Goal: Information Seeking & Learning: Learn about a topic

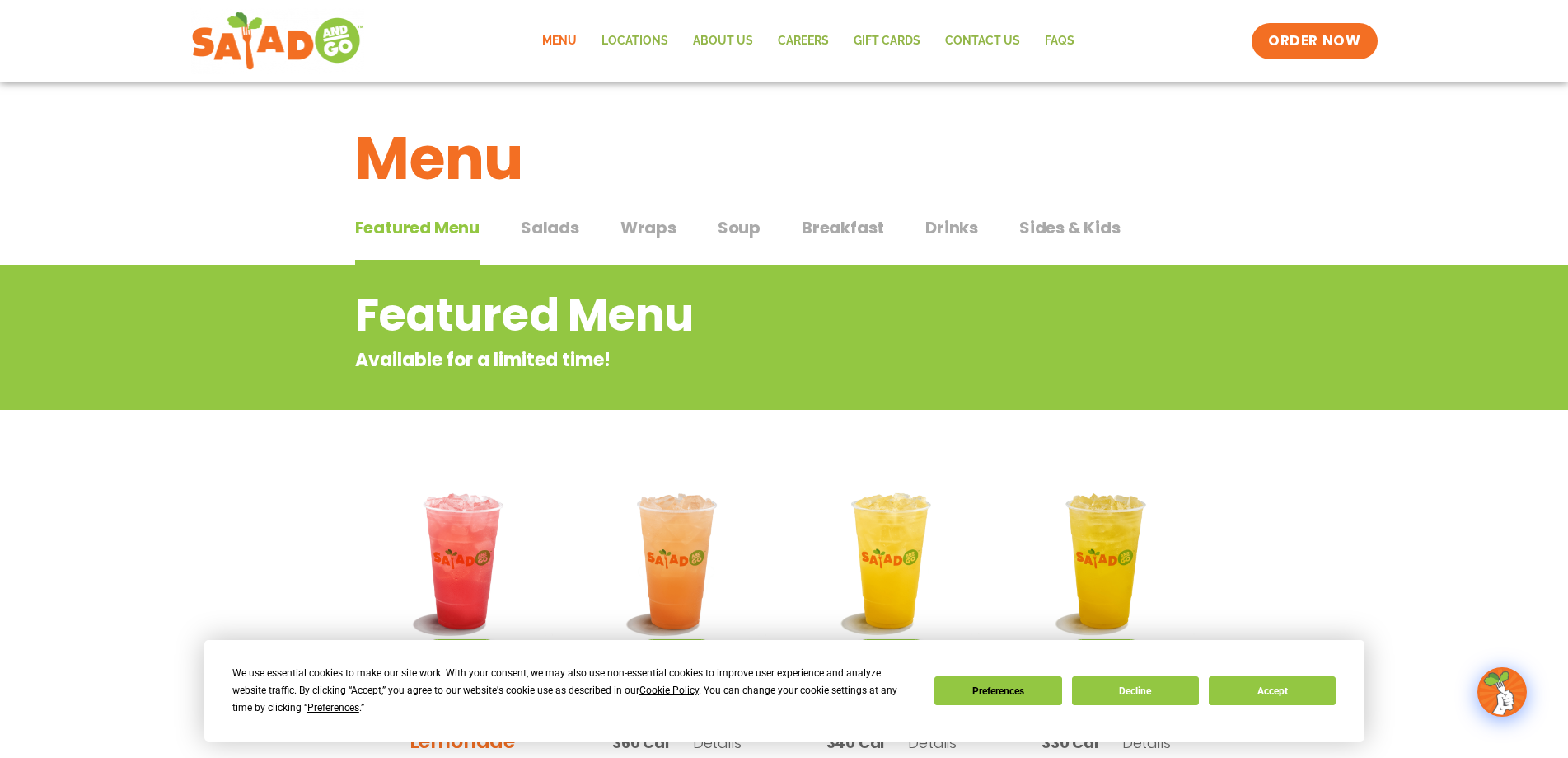
click at [554, 225] on span "Salads" at bounding box center [551, 227] width 59 height 25
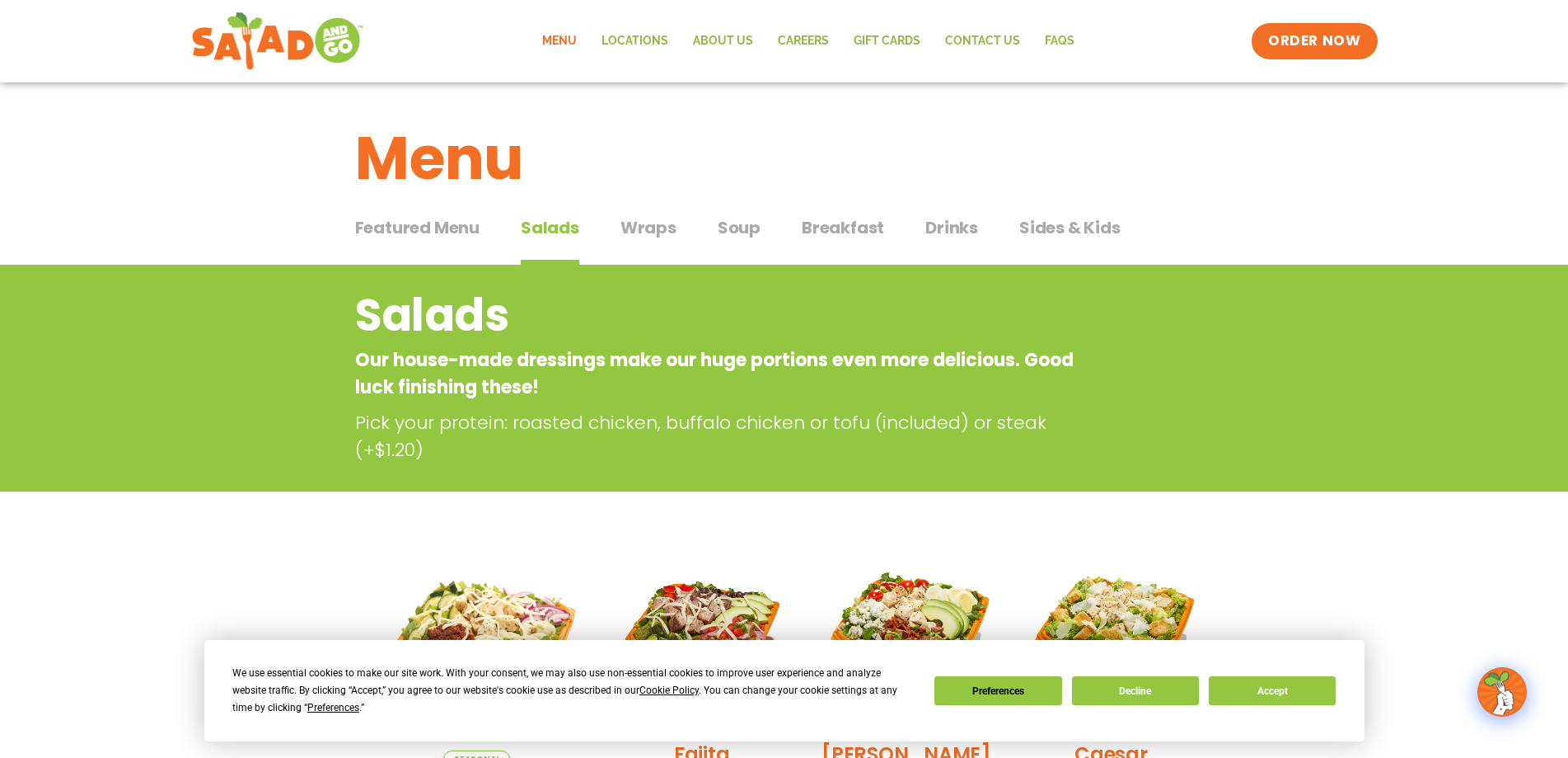
click at [657, 232] on span "Wraps" at bounding box center [648, 227] width 56 height 25
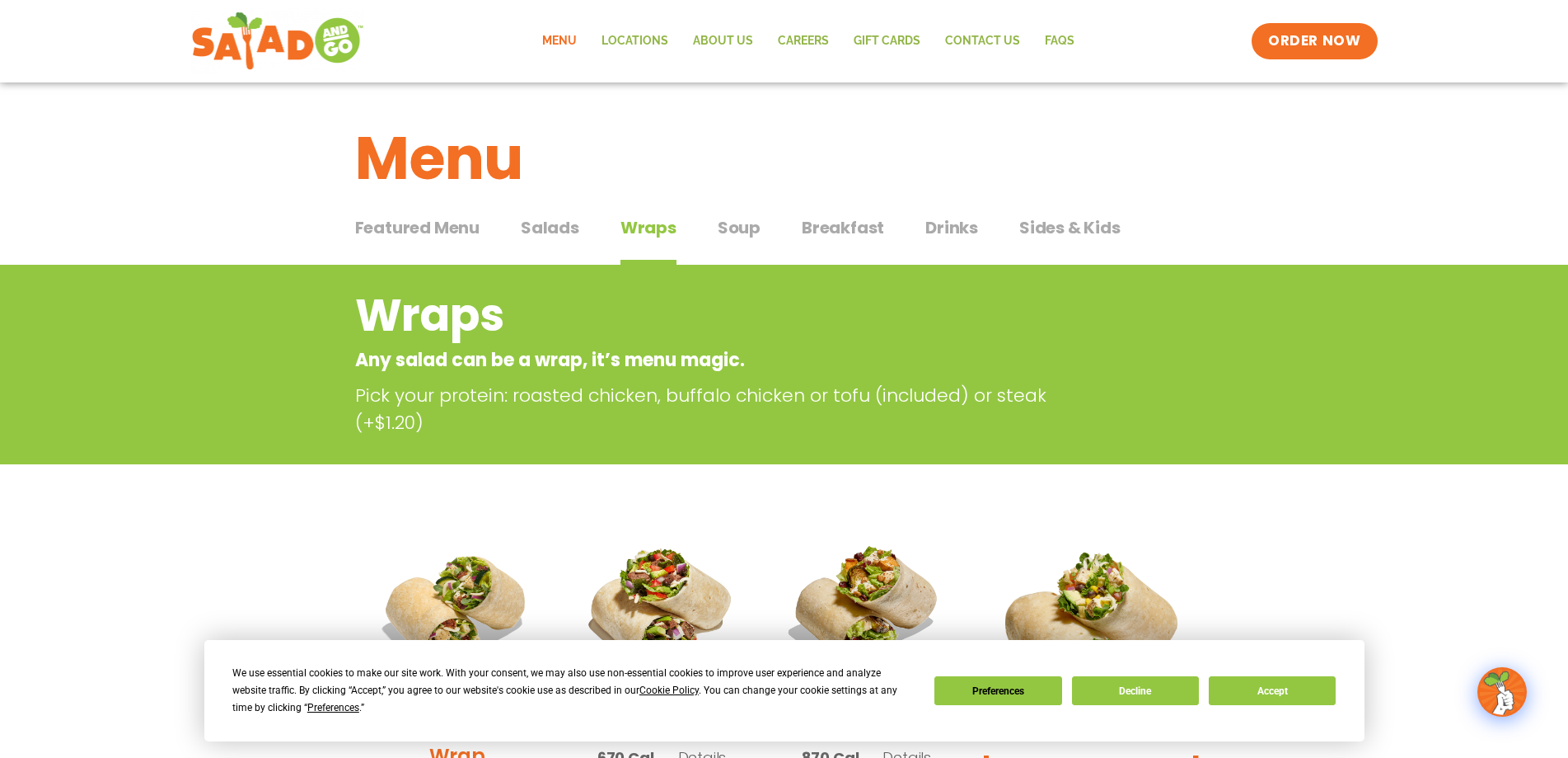
click at [732, 230] on span "Soup" at bounding box center [739, 227] width 42 height 25
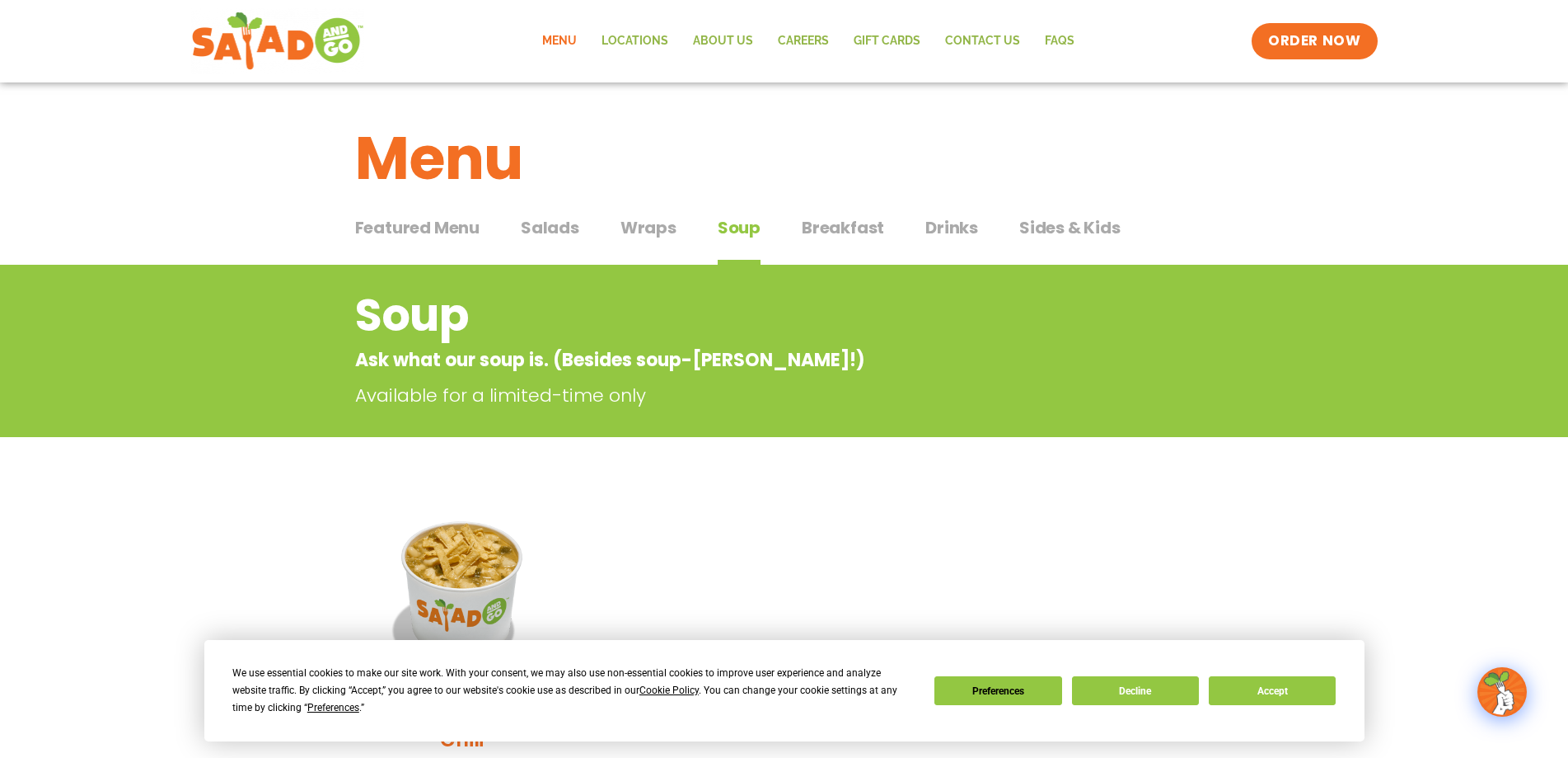
click at [841, 230] on span "Breakfast" at bounding box center [842, 227] width 82 height 25
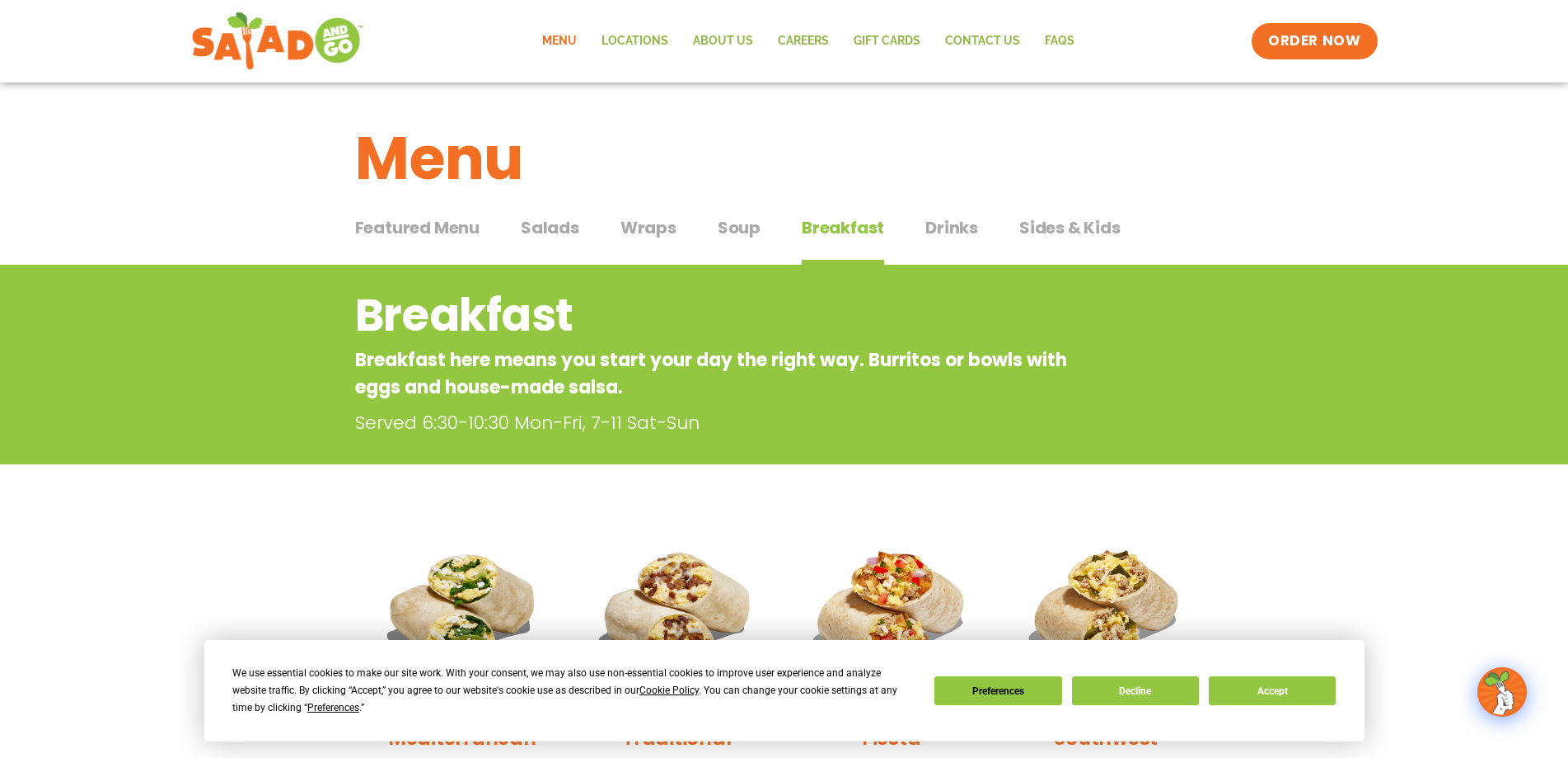
click at [737, 233] on span "Soup" at bounding box center [739, 227] width 42 height 25
